Goal: Find specific page/section: Find specific page/section

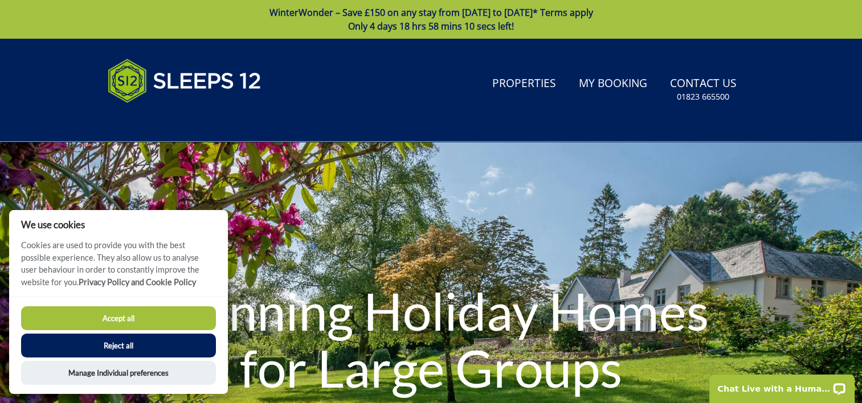
click at [186, 319] on button "Accept all" at bounding box center [118, 319] width 195 height 24
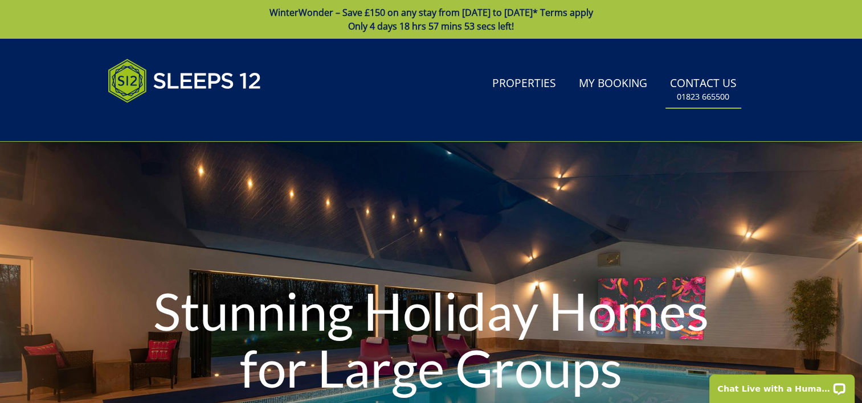
click at [691, 91] on small "01823 665500" at bounding box center [703, 96] width 52 height 11
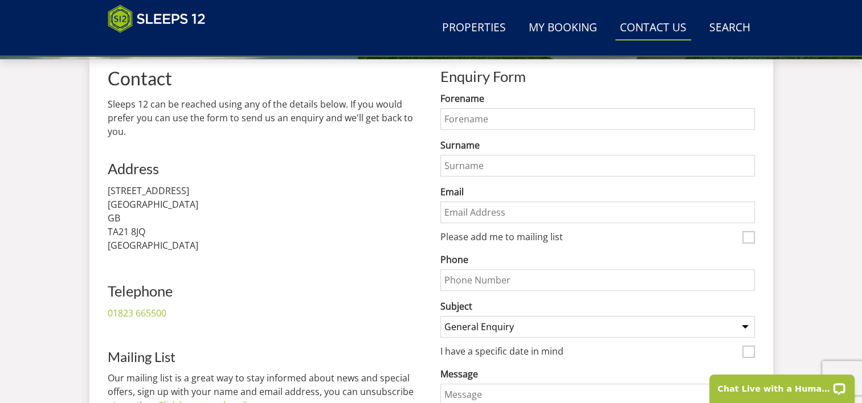
scroll to position [399, 0]
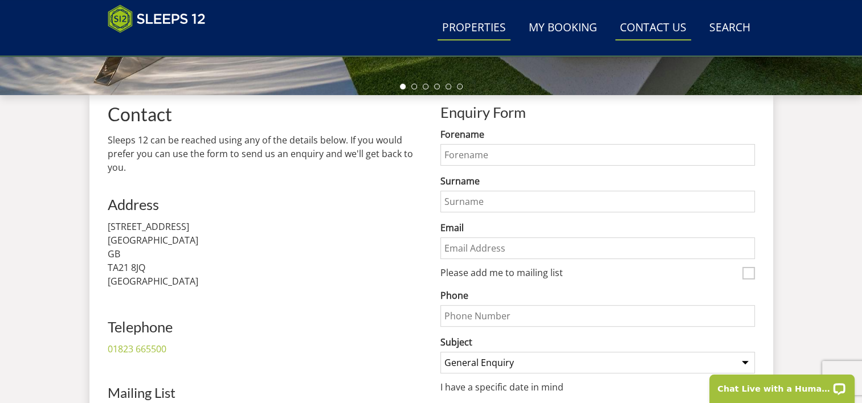
click at [472, 28] on link "Properties" at bounding box center [474, 28] width 73 height 26
